Goal: Task Accomplishment & Management: Manage account settings

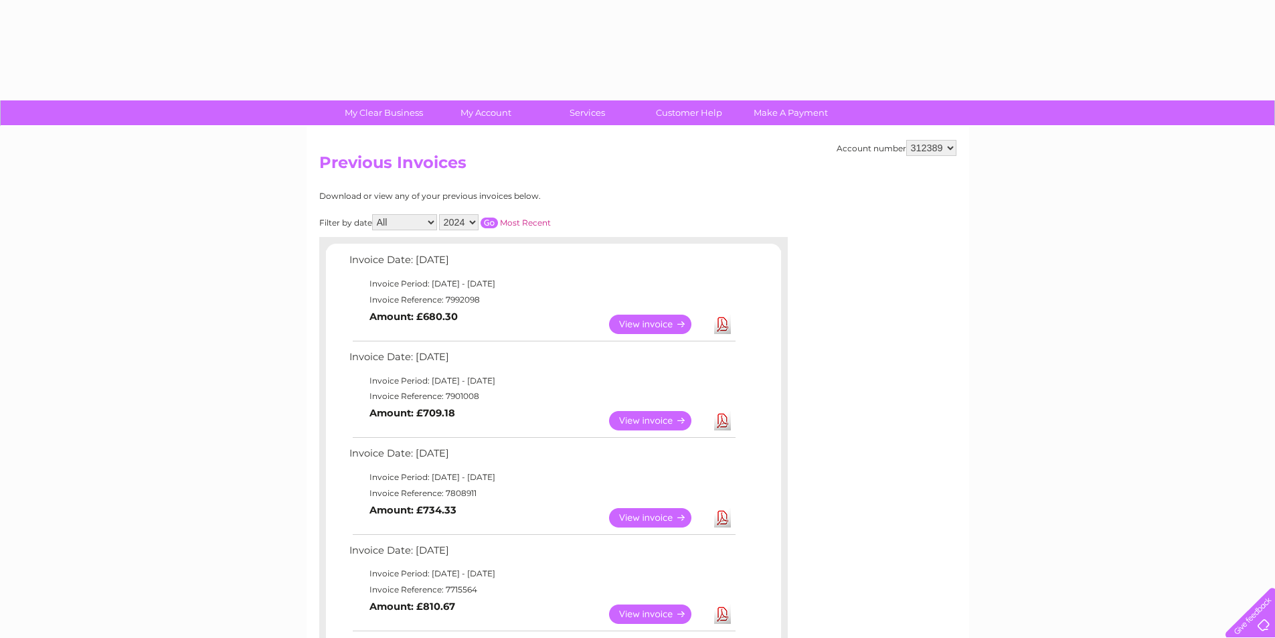
select select "2024"
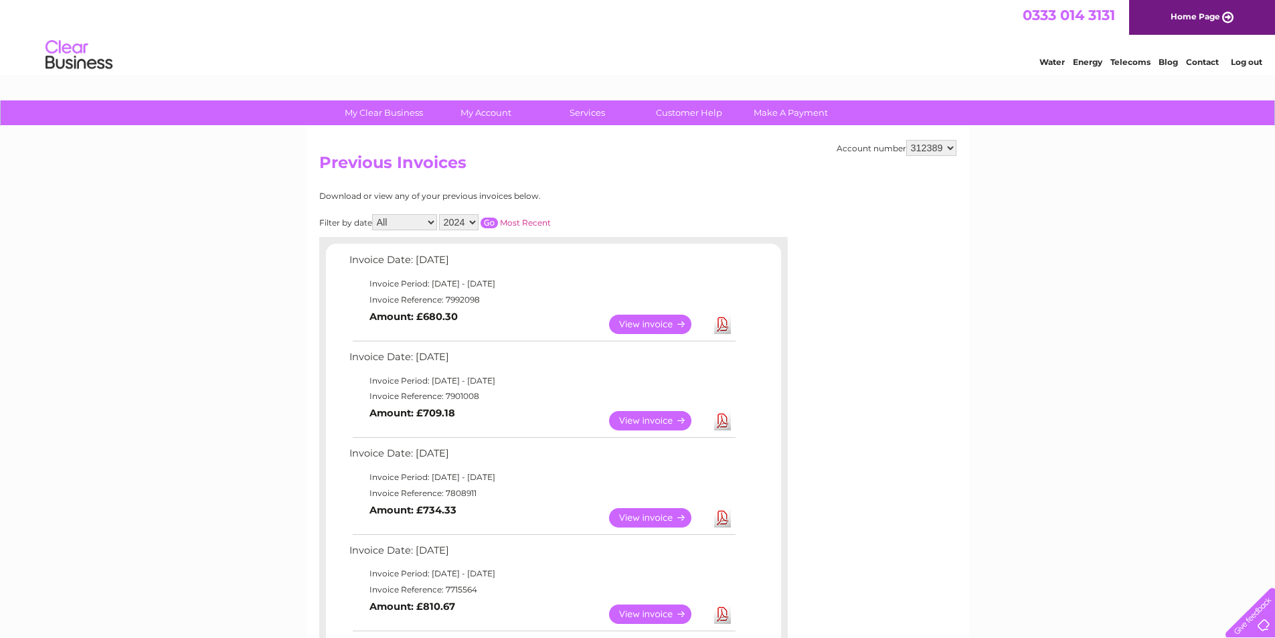
click at [493, 224] on input "button" at bounding box center [489, 223] width 17 height 11
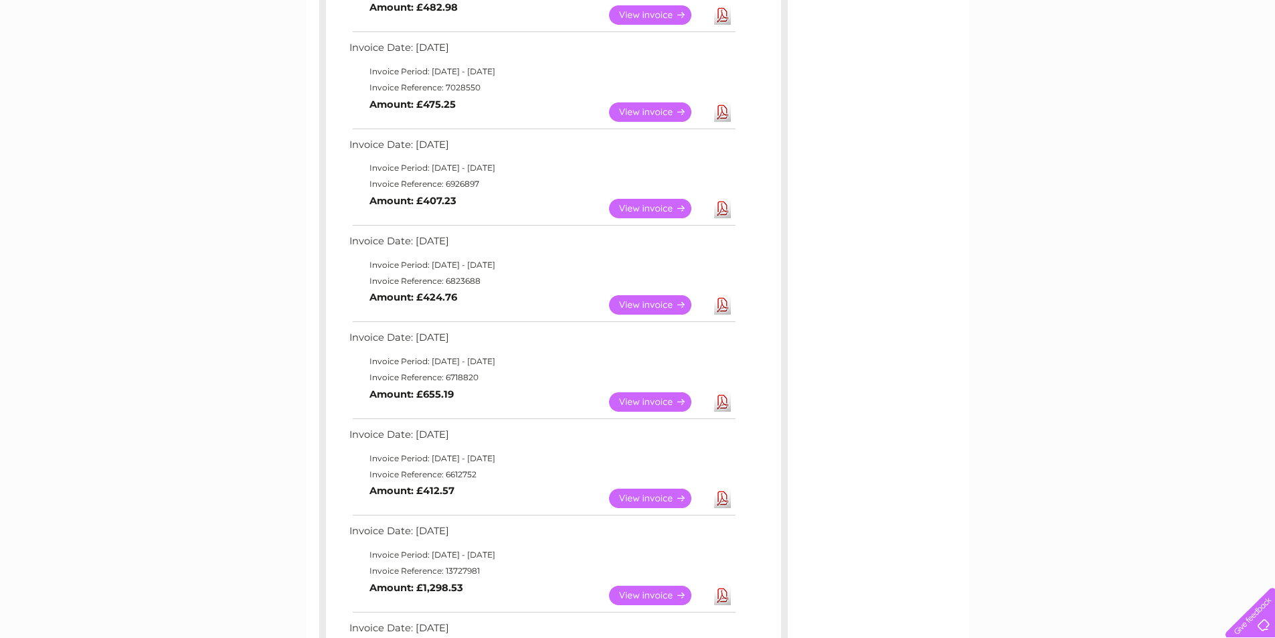
scroll to position [469, 0]
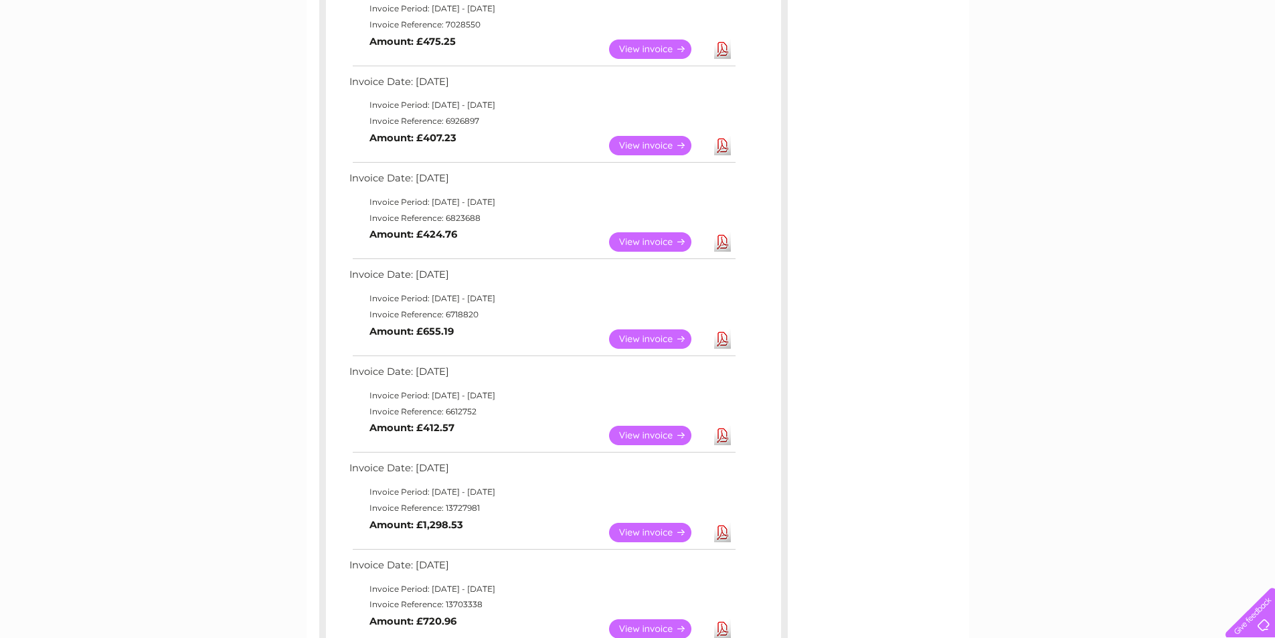
click at [647, 339] on link "View" at bounding box center [658, 338] width 98 height 19
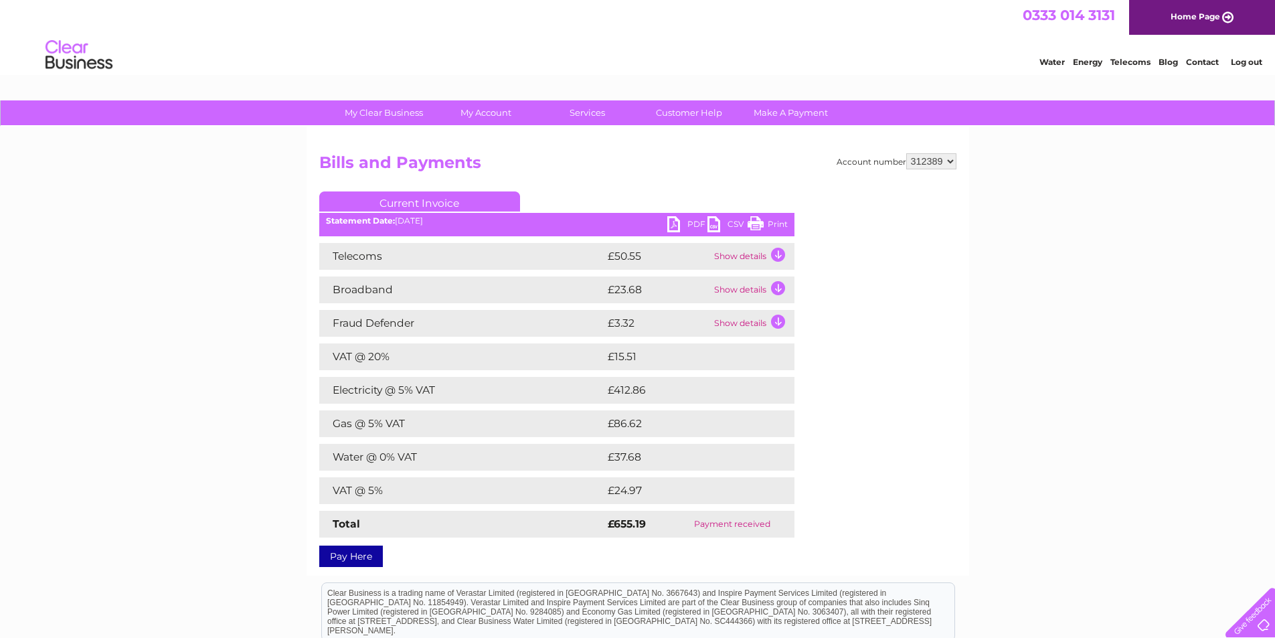
click at [689, 224] on link "PDF" at bounding box center [687, 225] width 40 height 19
